Goal: Task Accomplishment & Management: Complete application form

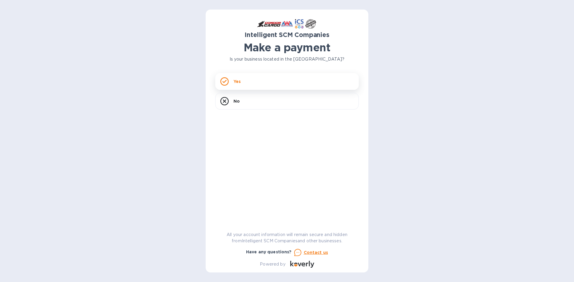
click at [215, 77] on div "Yes" at bounding box center [286, 81] width 143 height 17
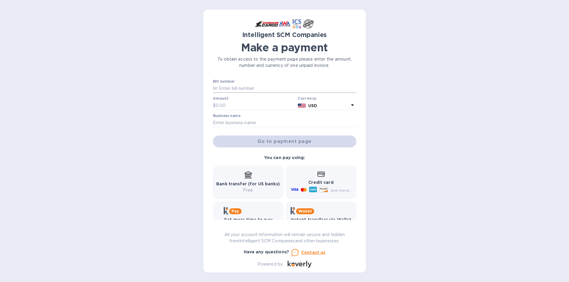
click at [218, 84] on input "text" at bounding box center [287, 88] width 139 height 9
paste input "S00499715"
type input "S00499715"
click at [216, 102] on input "text" at bounding box center [256, 105] width 80 height 9
paste input "1,106.65"
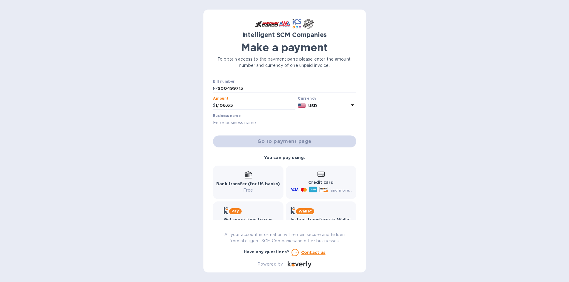
type input "1,106.65"
click at [213, 119] on input "text" at bounding box center [284, 123] width 143 height 9
type input "XPRESS GOV SUPPLY"
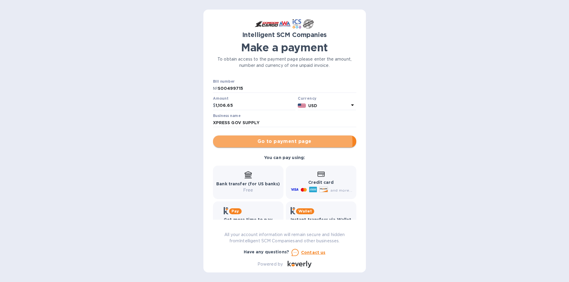
click at [218, 138] on span "Go to payment page" at bounding box center [285, 141] width 134 height 7
